Goal: Information Seeking & Learning: Learn about a topic

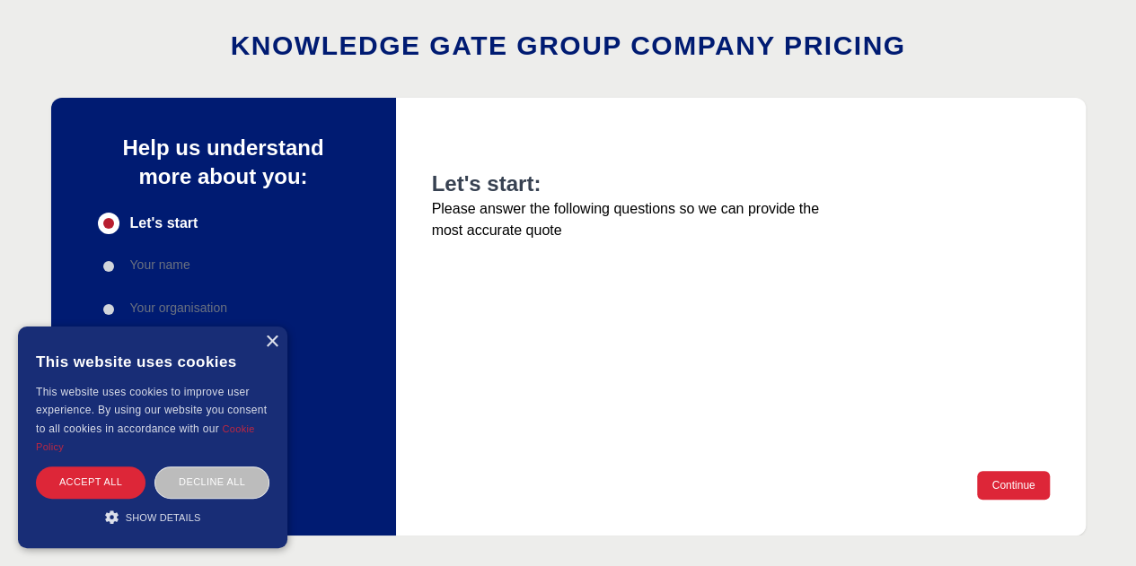
scroll to position [90, 0]
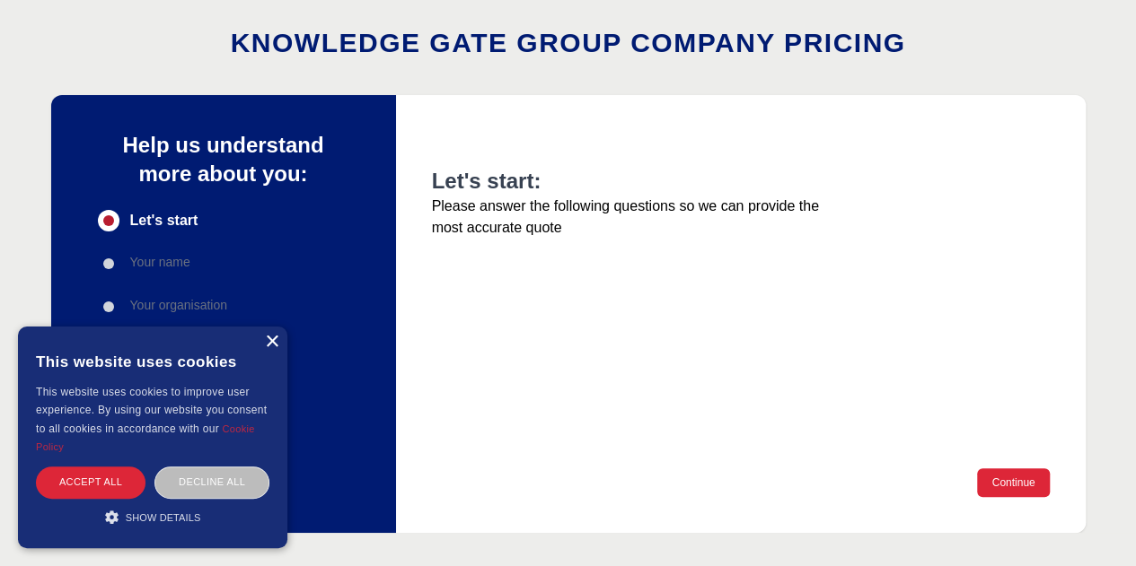
click at [268, 338] on div "×" at bounding box center [271, 342] width 13 height 13
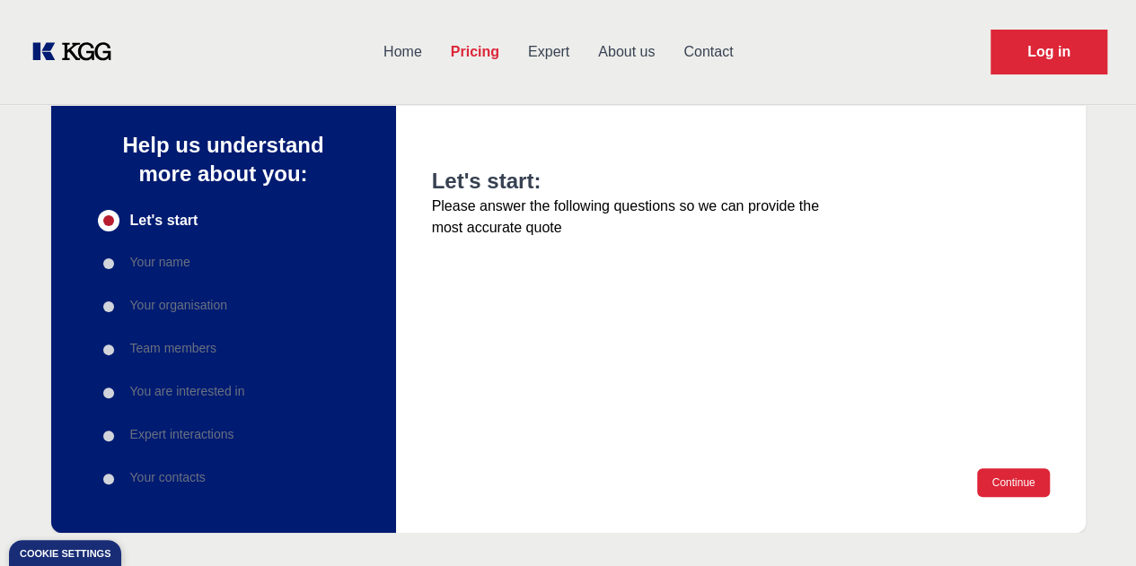
scroll to position [0, 0]
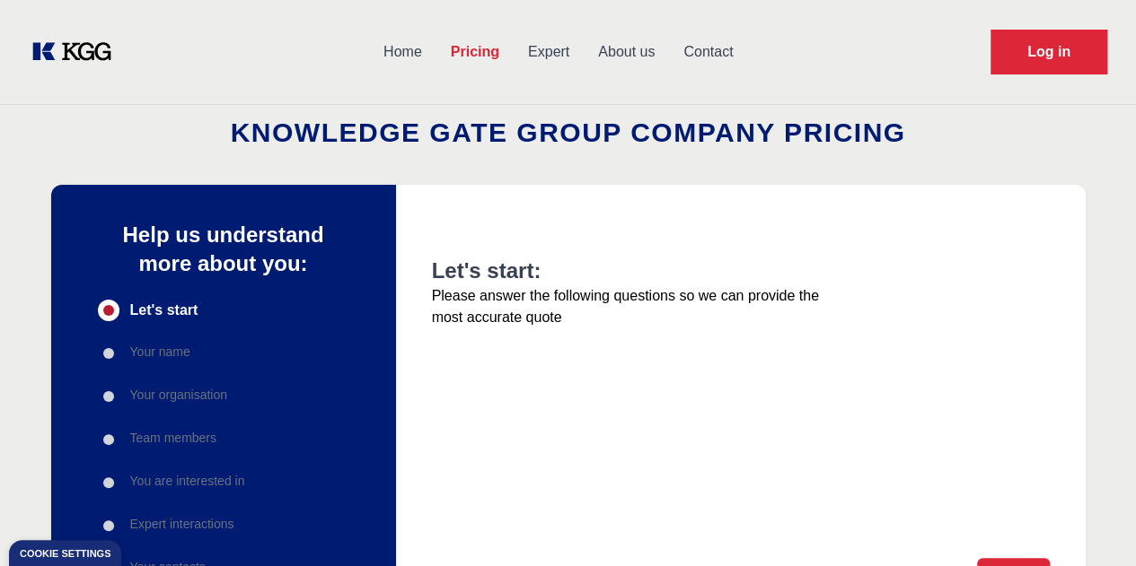
click at [583, 53] on link "Expert" at bounding box center [548, 52] width 70 height 47
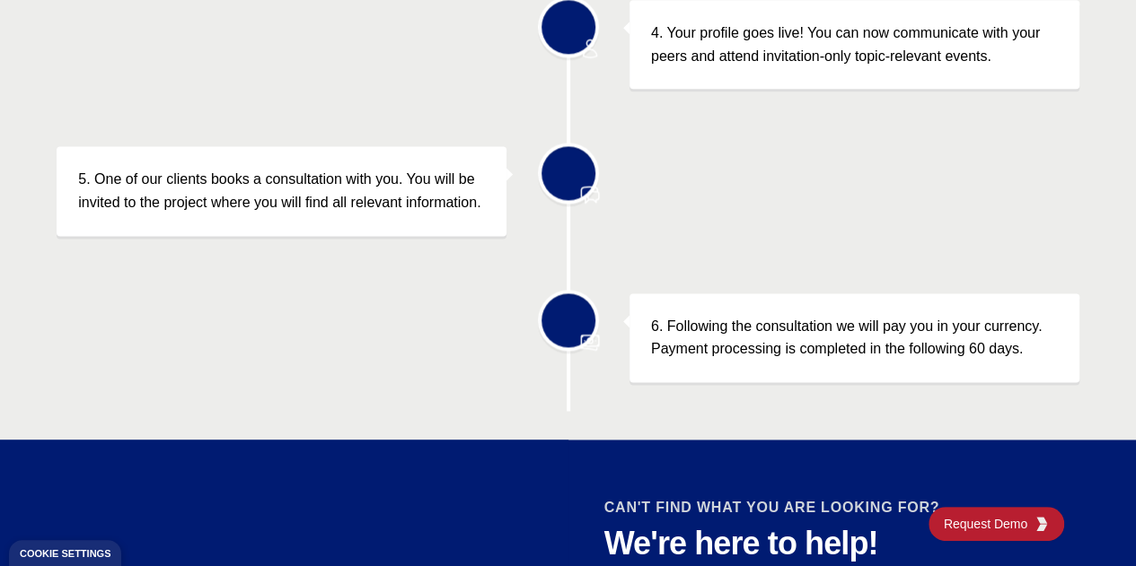
scroll to position [1167, 0]
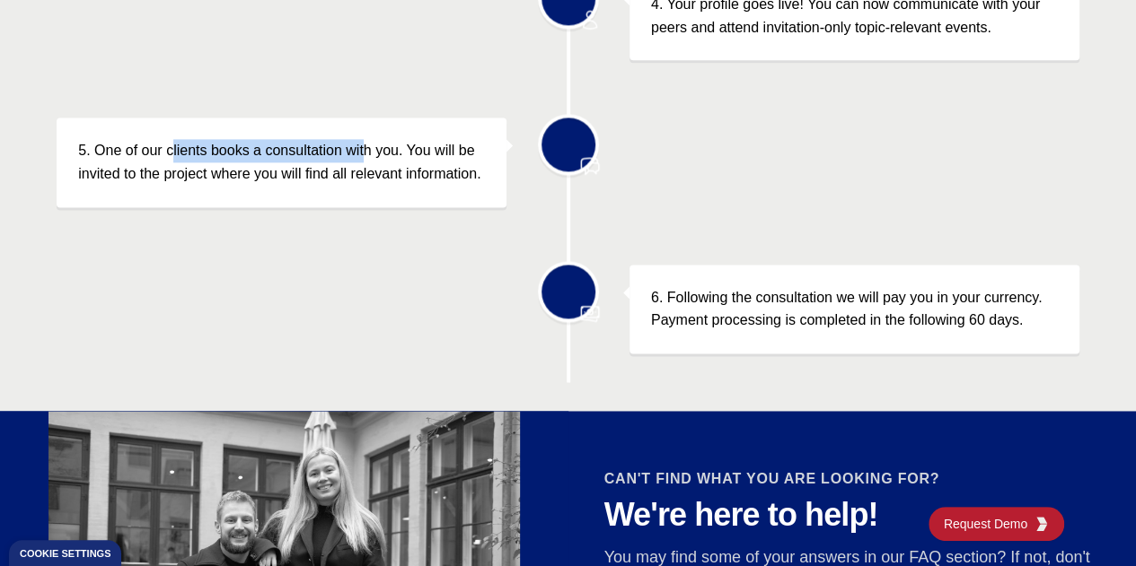
drag, startPoint x: 173, startPoint y: 151, endPoint x: 361, endPoint y: 161, distance: 187.9
click at [361, 161] on p "5. One of our clients books a consultation with you. You will be invited to the…" at bounding box center [281, 162] width 407 height 46
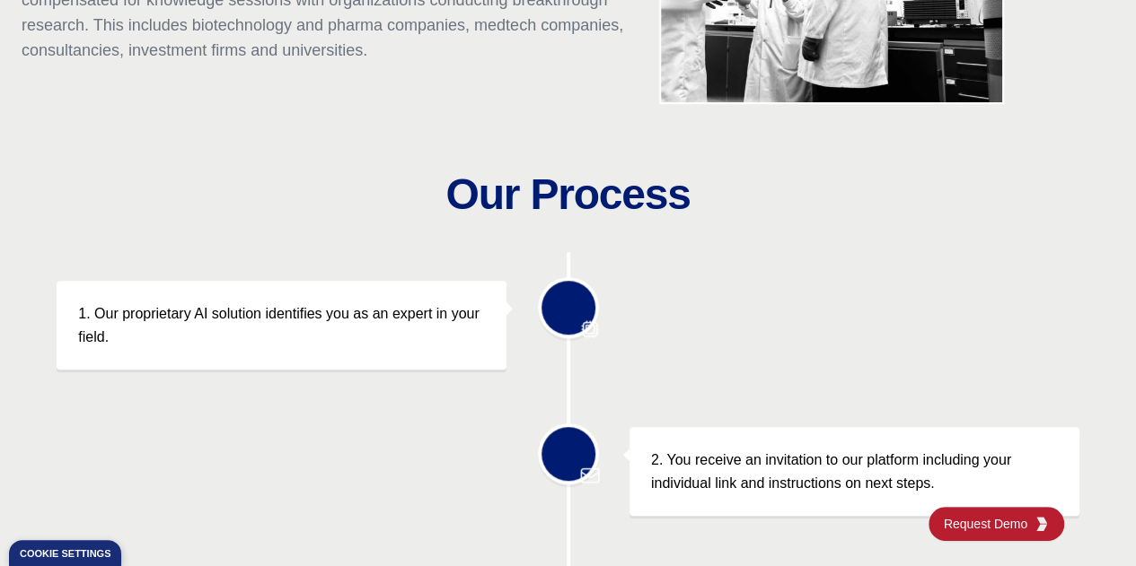
scroll to position [539, 0]
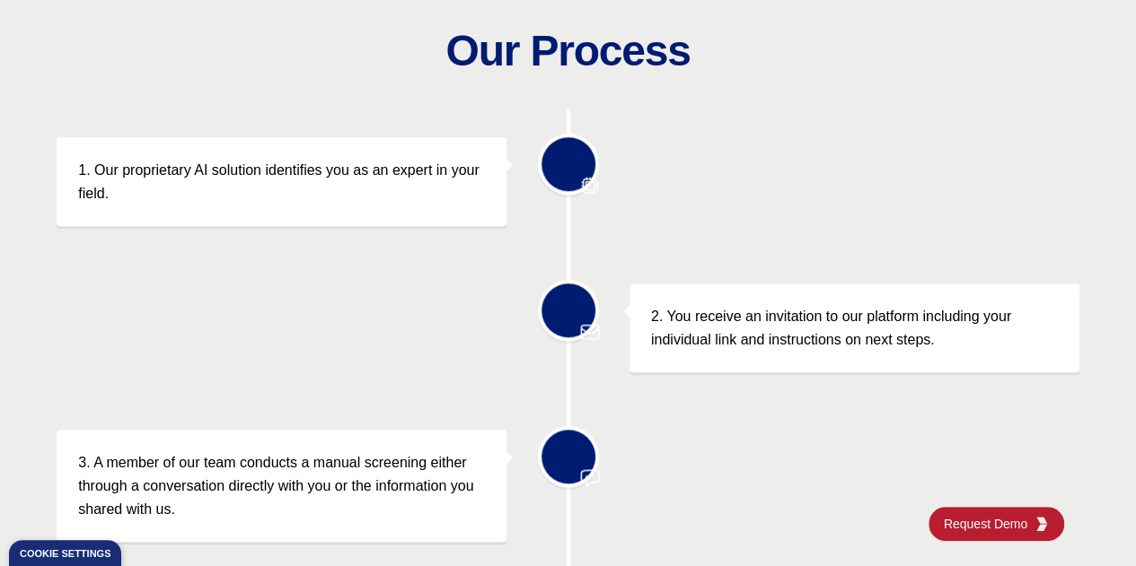
drag, startPoint x: 607, startPoint y: 276, endPoint x: 674, endPoint y: 329, distance: 85.7
click at [628, 294] on div "1. Our proprietary AI solution identifies you as an expert in your field. 2. Yo…" at bounding box center [568, 560] width 1022 height 902
click at [744, 346] on p "2. You receive an invitation to our platform including your individual link and…" at bounding box center [854, 328] width 407 height 46
drag, startPoint x: 698, startPoint y: 337, endPoint x: 803, endPoint y: 344, distance: 105.3
click at [792, 343] on p "2. You receive an invitation to our platform including your individual link and…" at bounding box center [854, 328] width 407 height 46
